Goal: Task Accomplishment & Management: Manage account settings

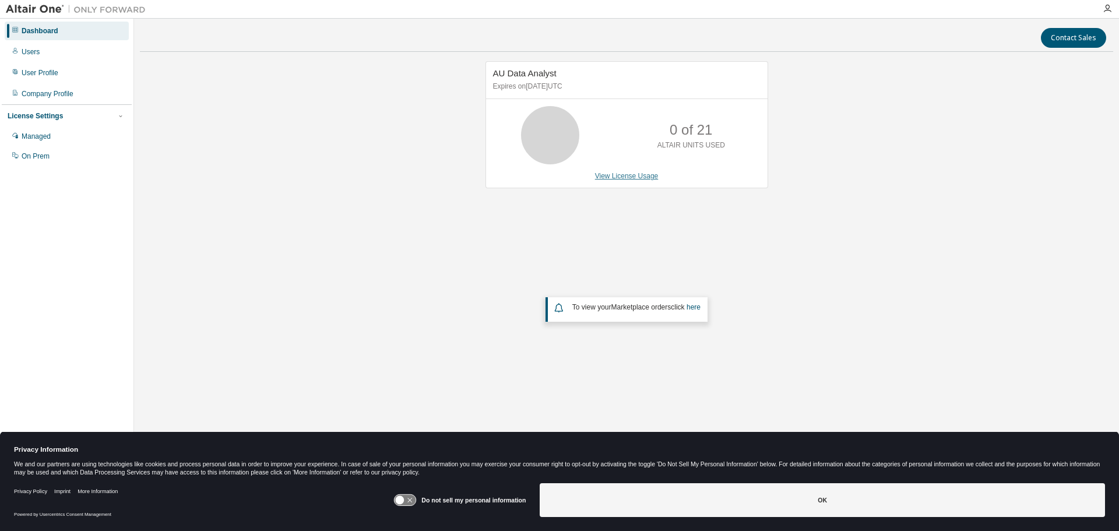
click at [634, 172] on link "View License Usage" at bounding box center [627, 176] width 64 height 8
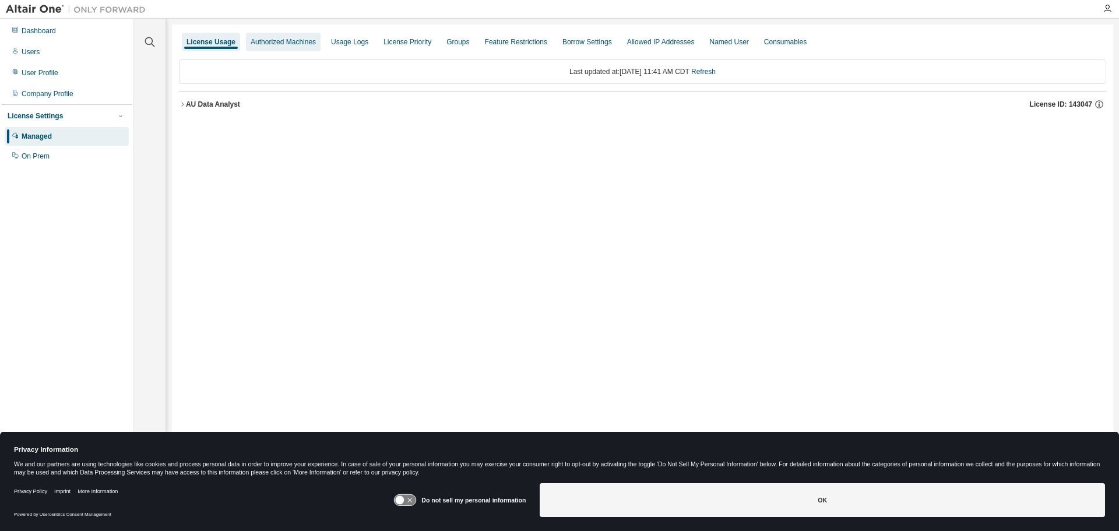
click at [296, 41] on div "Authorized Machines" at bounding box center [283, 41] width 65 height 9
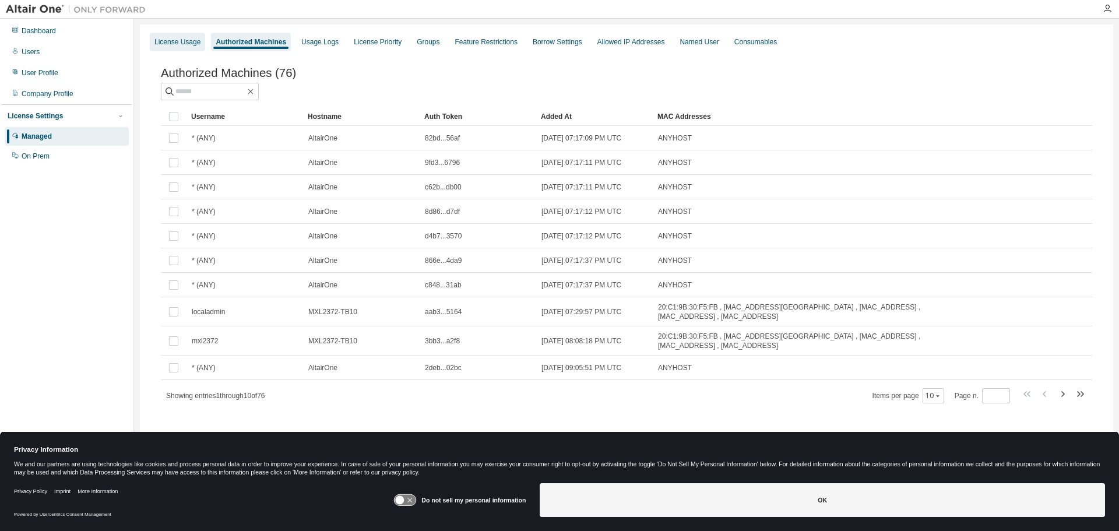
click at [189, 38] on div "License Usage" at bounding box center [177, 41] width 46 height 9
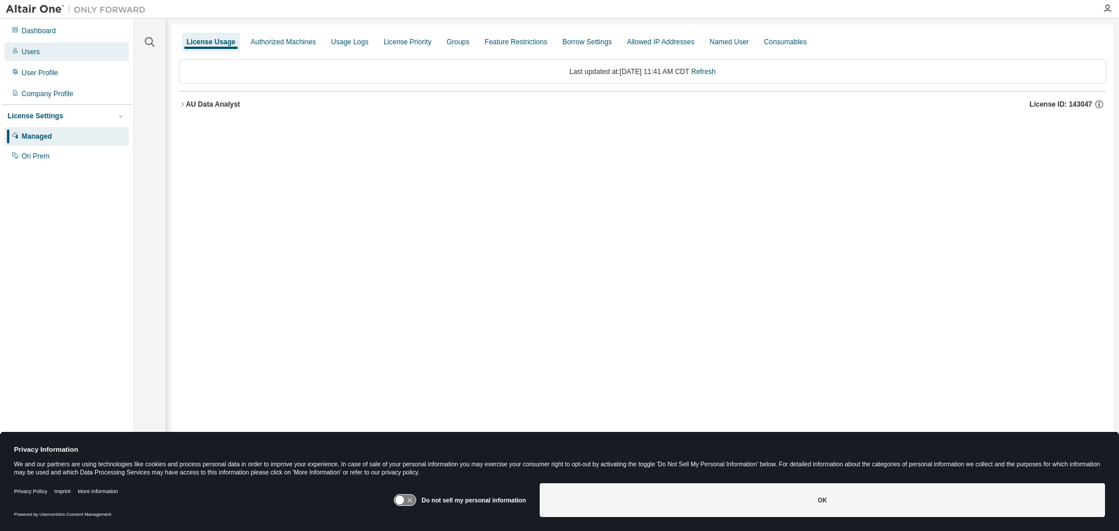
click at [49, 52] on div "Users" at bounding box center [67, 52] width 124 height 19
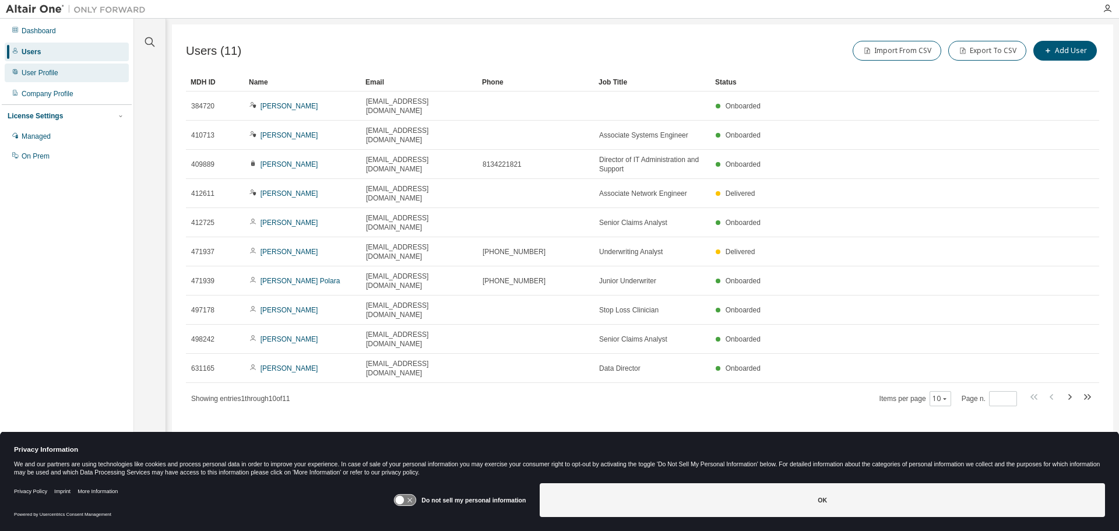
click at [34, 69] on div "User Profile" at bounding box center [40, 72] width 37 height 9
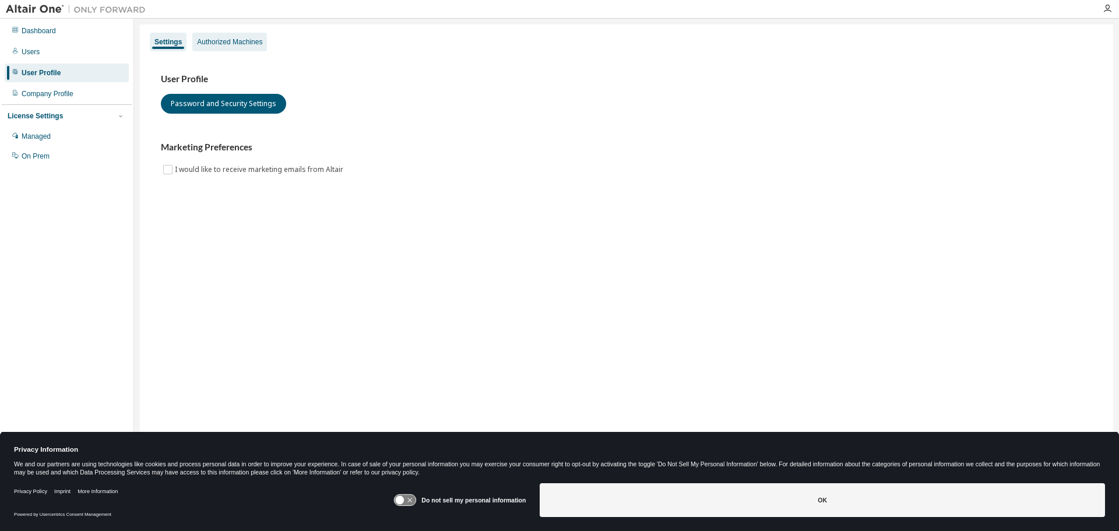
click at [227, 37] on div "Authorized Machines" at bounding box center [229, 41] width 65 height 9
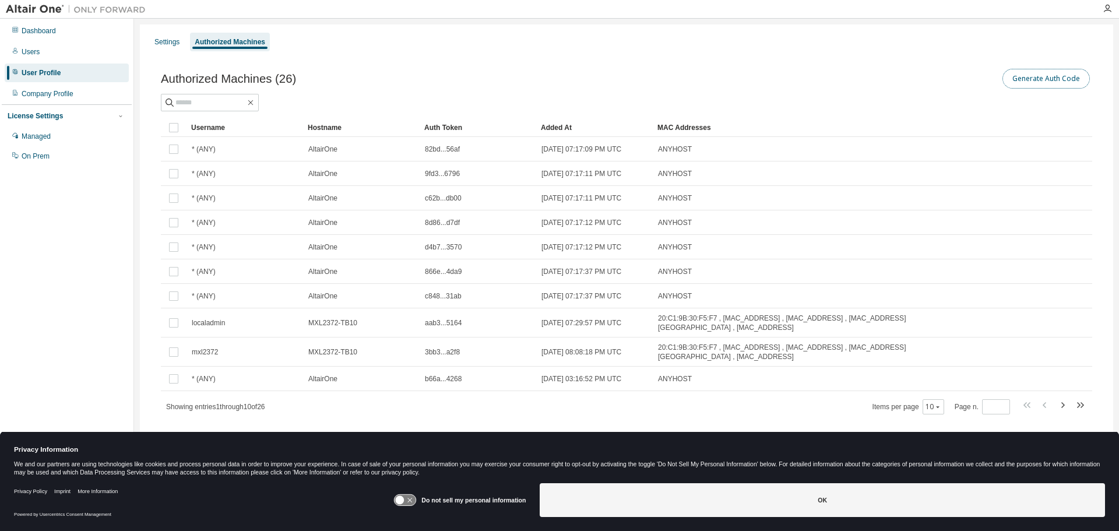
click at [1062, 73] on button "Generate Auth Code" at bounding box center [1045, 79] width 87 height 20
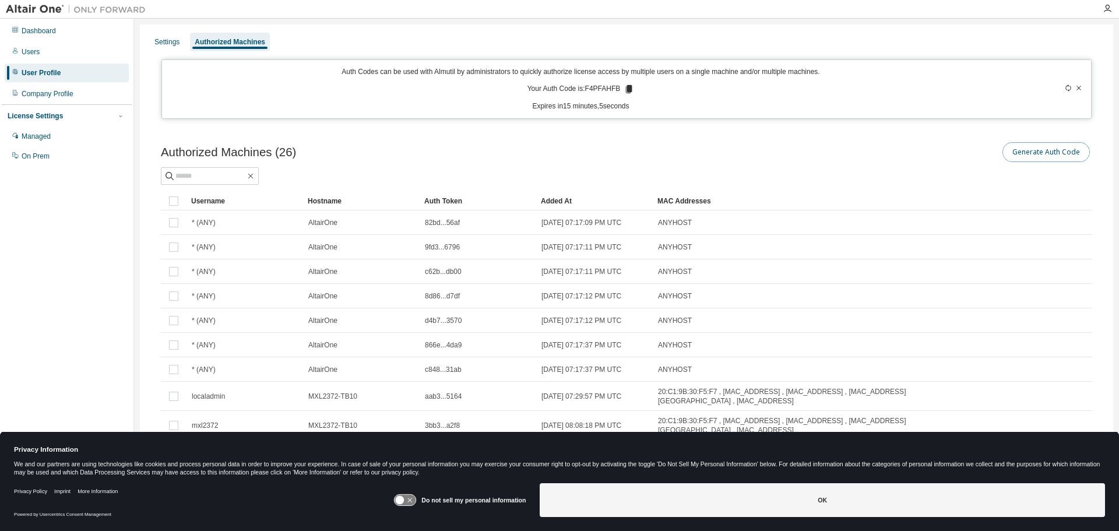
click at [1033, 149] on button "Generate Auth Code" at bounding box center [1045, 152] width 87 height 20
